Goal: Task Accomplishment & Management: Use online tool/utility

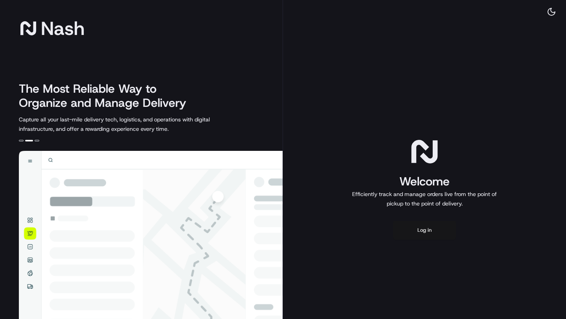
click at [426, 225] on button "Log in" at bounding box center [424, 230] width 63 height 19
